Goal: Transaction & Acquisition: Purchase product/service

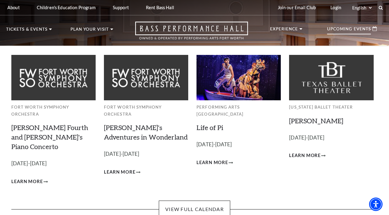
click at [355, 30] on p "Upcoming Events" at bounding box center [349, 30] width 44 height 7
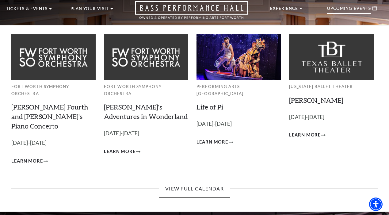
scroll to position [31, 0]
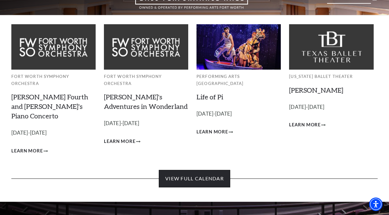
click at [215, 170] on link "View Full Calendar" at bounding box center [194, 178] width 71 height 17
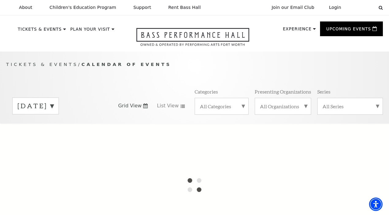
click at [54, 109] on label "September 2025" at bounding box center [35, 105] width 36 height 9
click at [54, 120] on label "October 2025" at bounding box center [35, 118] width 36 height 13
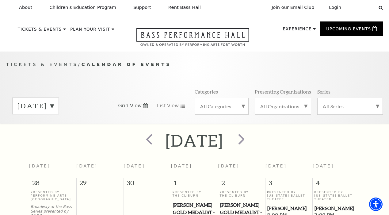
scroll to position [54, 0]
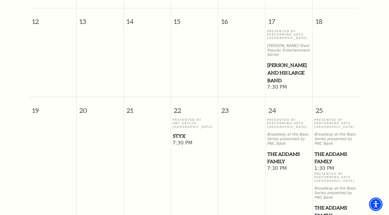
scroll to position [391, 0]
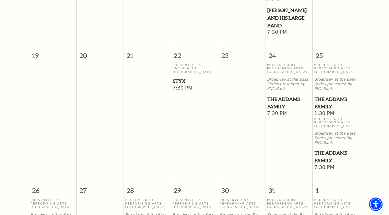
click at [189, 63] on p "Presented By UNT Health Fort Worth" at bounding box center [194, 68] width 44 height 10
click at [180, 87] on span "7:30 PM" at bounding box center [194, 88] width 44 height 7
click at [180, 81] on span "Styx" at bounding box center [194, 81] width 43 height 8
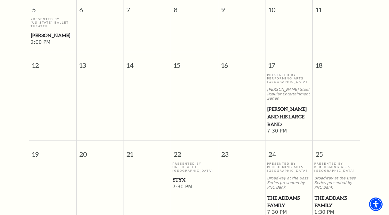
scroll to position [361, 0]
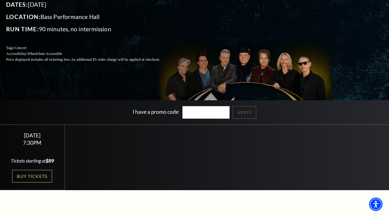
scroll to position [153, 0]
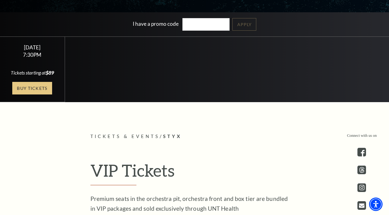
click at [20, 94] on link "Buy Tickets" at bounding box center [32, 88] width 40 height 13
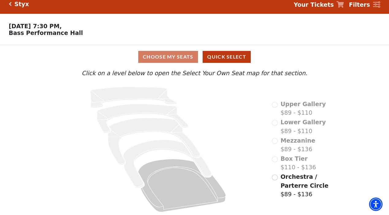
scroll to position [9, 0]
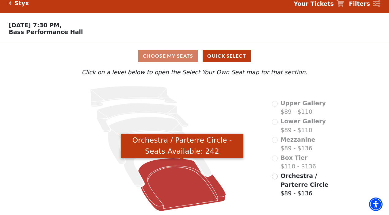
click at [183, 186] on icon "Orchestra / Parterre Circle - Seats Available: 242" at bounding box center [182, 184] width 88 height 53
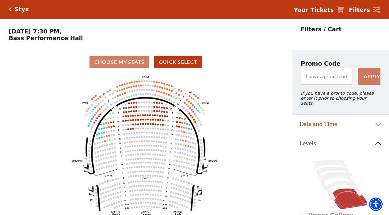
scroll to position [0, 0]
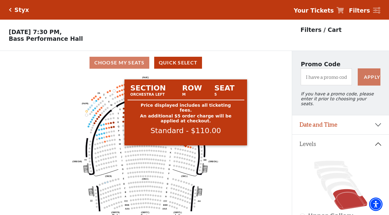
click at [185, 147] on circle at bounding box center [186, 146] width 2 height 2
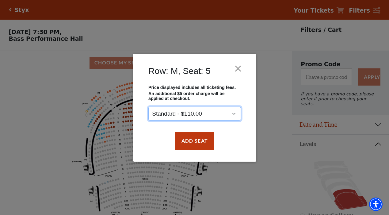
click at [229, 110] on select "Standard - $110.00" at bounding box center [194, 114] width 93 height 14
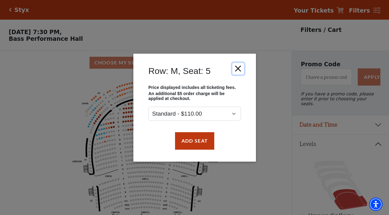
click at [237, 69] on button "Close" at bounding box center [238, 68] width 12 height 12
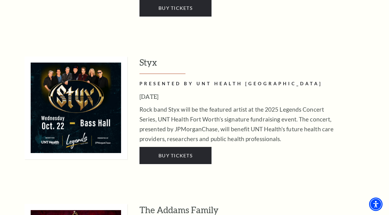
scroll to position [1164, 0]
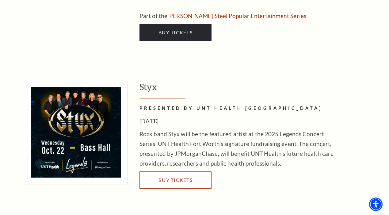
click at [175, 171] on link "Buy Tickets" at bounding box center [175, 179] width 72 height 17
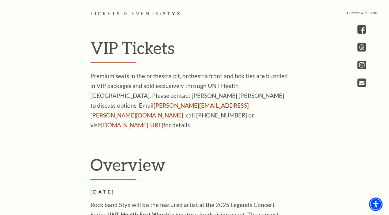
scroll to position [184, 0]
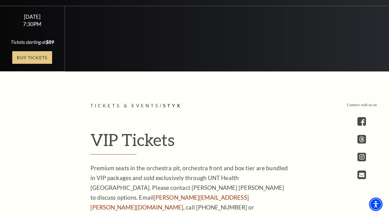
click at [39, 64] on link "Buy Tickets" at bounding box center [32, 57] width 40 height 13
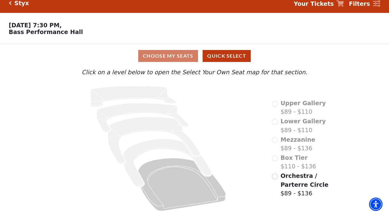
scroll to position [9, 0]
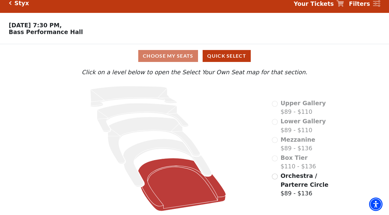
click at [189, 182] on icon at bounding box center [182, 184] width 88 height 53
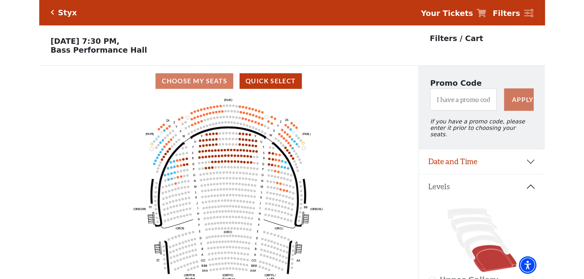
scroll to position [0, 0]
